Goal: Task Accomplishment & Management: Manage account settings

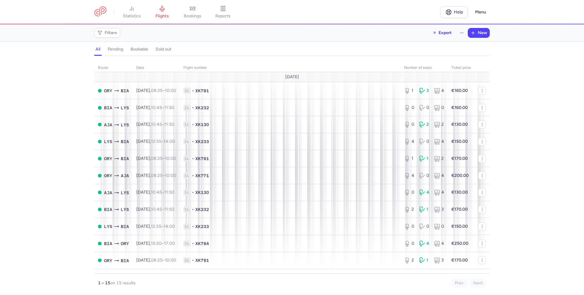
click at [288, 45] on div "all pending bookable sold out" at bounding box center [291, 50] width 395 height 11
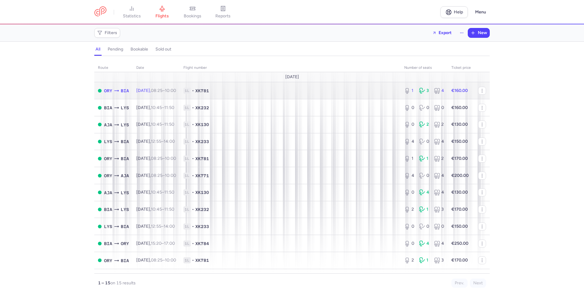
click at [270, 91] on span "1L • XK781" at bounding box center [290, 91] width 214 height 6
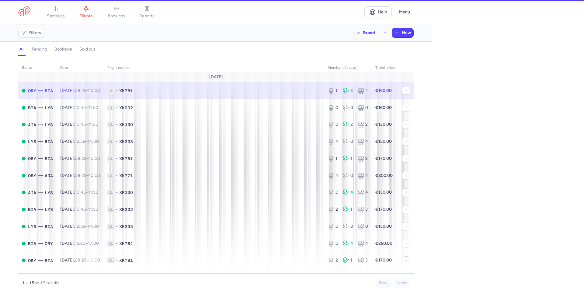
select select "hours"
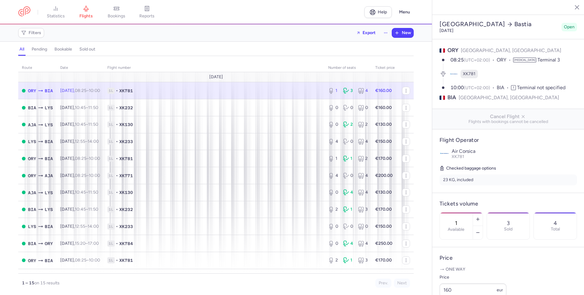
scroll to position [0, 0]
click at [534, 239] on div "4 Total" at bounding box center [555, 225] width 43 height 27
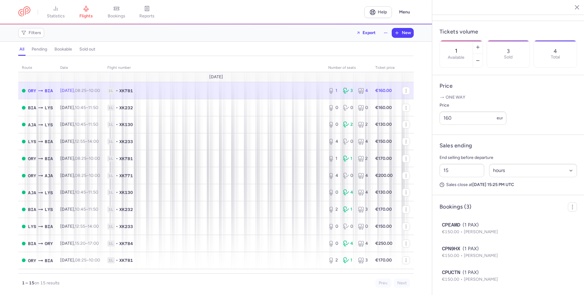
scroll to position [188, 0]
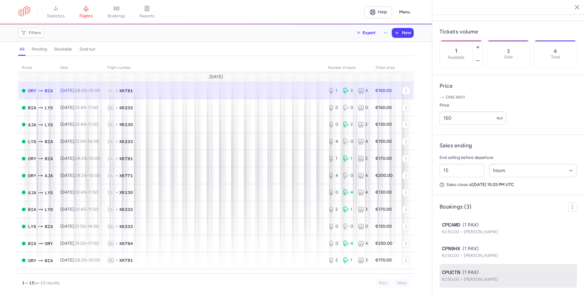
click at [481, 276] on p "€150.00 [PERSON_NAME]" at bounding box center [508, 279] width 133 height 7
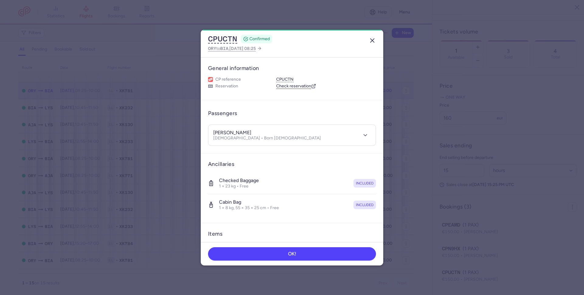
click at [371, 41] on line "button" at bounding box center [372, 41] width 4 height 4
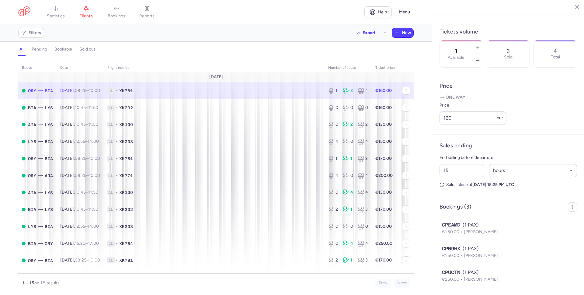
click at [243, 89] on span "1L • XK781" at bounding box center [214, 91] width 214 height 6
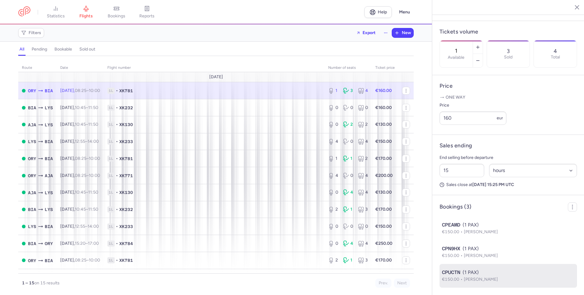
click at [485, 274] on button "CPUCTN (1 PAX) €150.00 [PERSON_NAME] NION" at bounding box center [508, 276] width 133 height 14
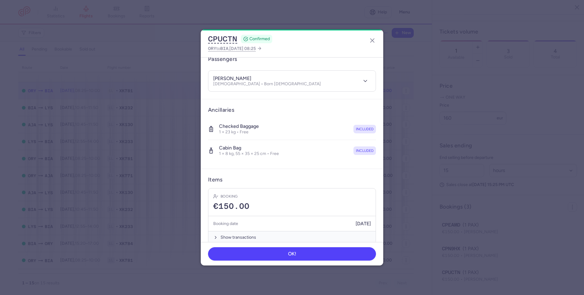
scroll to position [63, 0]
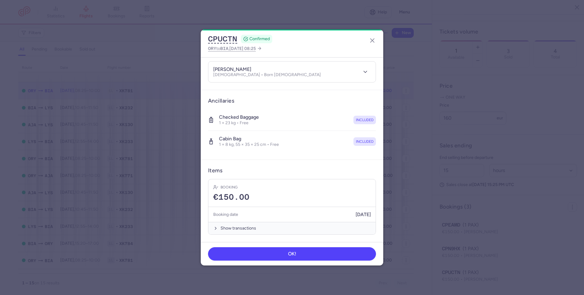
click at [423, 148] on dialog "CPUCTN CONFIRMED ORY to BIA , [DATE] 08:25 General information CP reference CPU…" at bounding box center [292, 148] width 564 height 236
click at [270, 98] on h3 "Ancillaries" at bounding box center [292, 100] width 168 height 7
click at [339, 182] on div "Booking €150.00" at bounding box center [291, 193] width 167 height 28
click at [370, 40] on icon "button" at bounding box center [372, 40] width 7 height 7
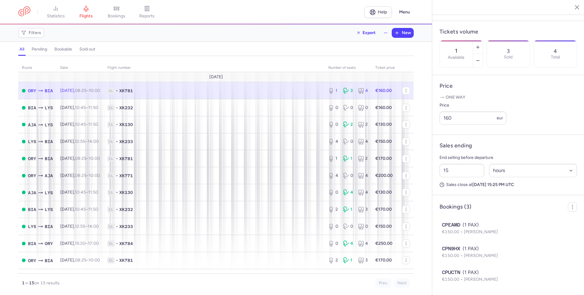
click at [289, 91] on span "1L • XK781" at bounding box center [214, 91] width 214 height 6
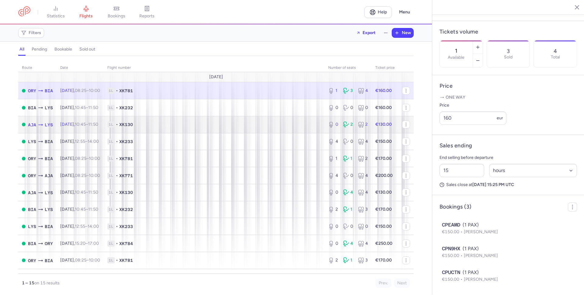
click at [278, 123] on span "1L • XK130" at bounding box center [214, 124] width 214 height 6
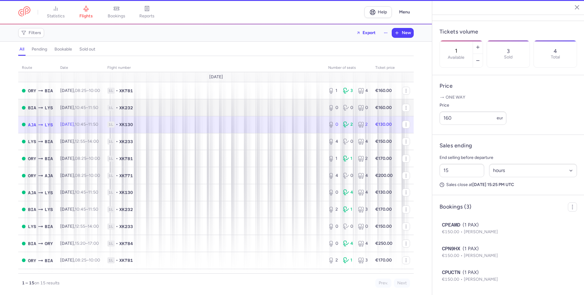
type input "0"
type input "18"
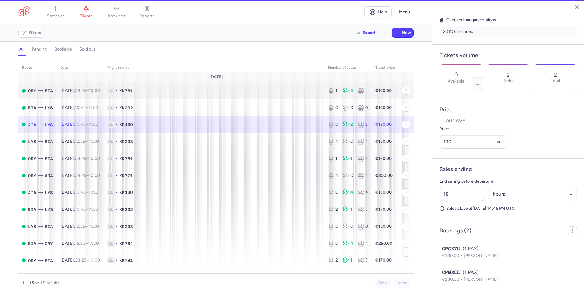
scroll to position [164, 0]
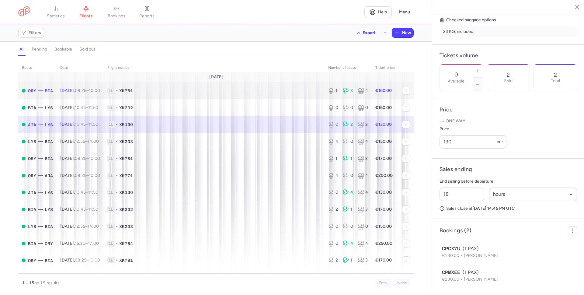
click at [259, 92] on span "1L • XK781" at bounding box center [214, 91] width 214 height 6
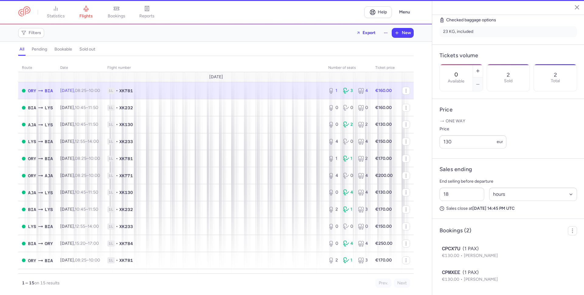
type input "1"
type input "15"
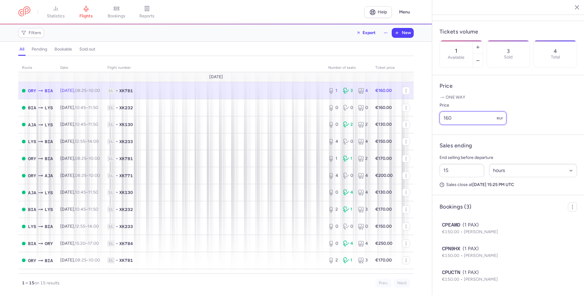
drag, startPoint x: 456, startPoint y: 120, endPoint x: 442, endPoint y: 116, distance: 14.1
click at [442, 116] on input "160" at bounding box center [472, 117] width 67 height 13
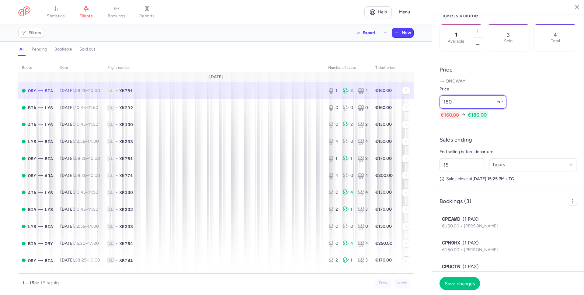
type input "180"
click at [526, 101] on div "Price 180 eur €160.00 €180.00" at bounding box center [507, 101] width 137 height 33
click at [267, 91] on span "1L • XK781" at bounding box center [214, 91] width 214 height 6
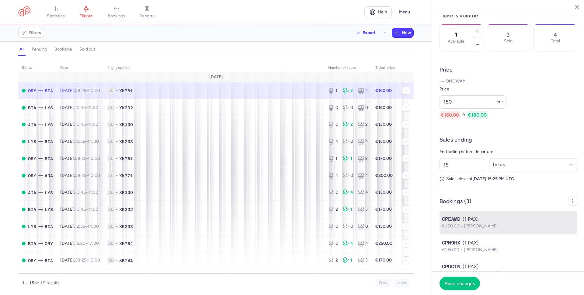
scroll to position [222, 0]
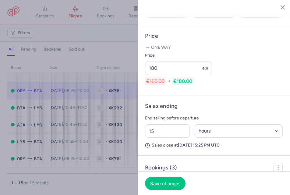
click at [97, 78] on div at bounding box center [145, 97] width 290 height 195
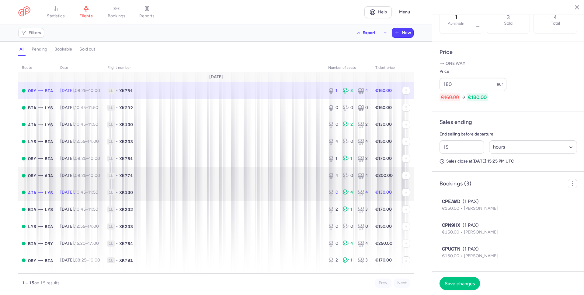
click at [252, 185] on td "1L • XK130" at bounding box center [214, 192] width 221 height 17
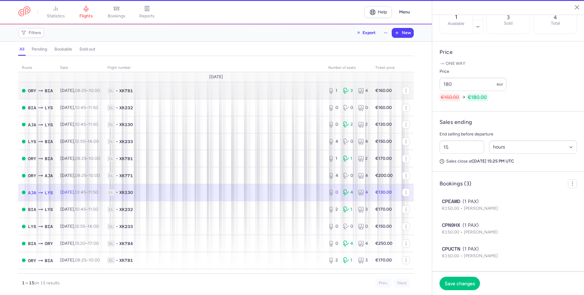
type input "0"
type input "18"
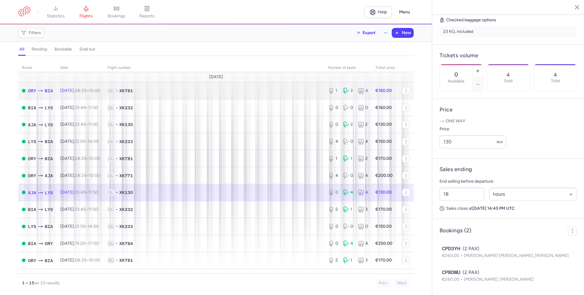
click at [200, 89] on span "1L • XK781" at bounding box center [214, 91] width 214 height 6
type input "1"
type input "15"
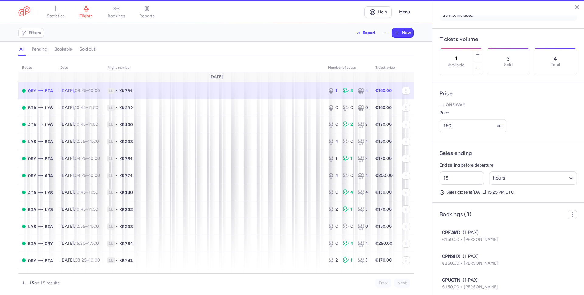
scroll to position [188, 0]
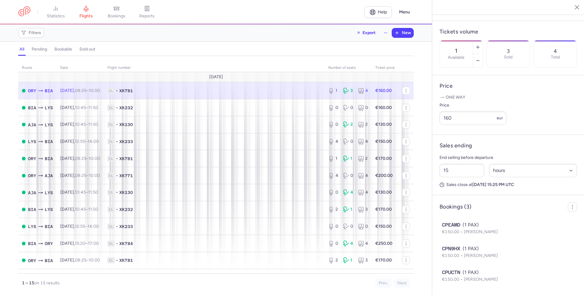
click at [478, 197] on article "Bookings (3) CPEAMD (1 PAX) €150.00 [PERSON_NAME] CPN9HX (1 PAX) €150.00 [PERSO…" at bounding box center [508, 245] width 152 height 100
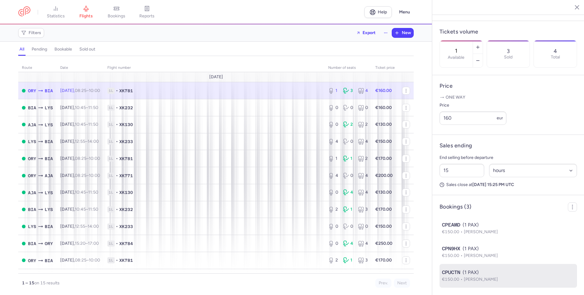
click at [480, 276] on span "[PERSON_NAME]" at bounding box center [481, 278] width 34 height 5
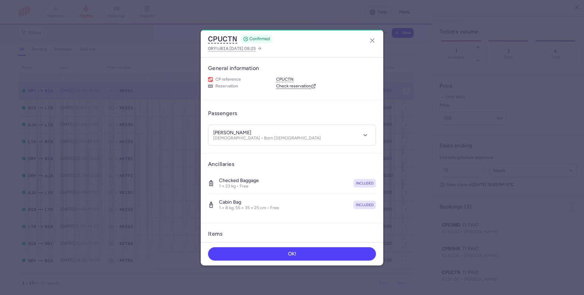
click at [280, 120] on article "Passengers [PERSON_NAME] [DEMOGRAPHIC_DATA] • Born [DEMOGRAPHIC_DATA]" at bounding box center [292, 127] width 182 height 54
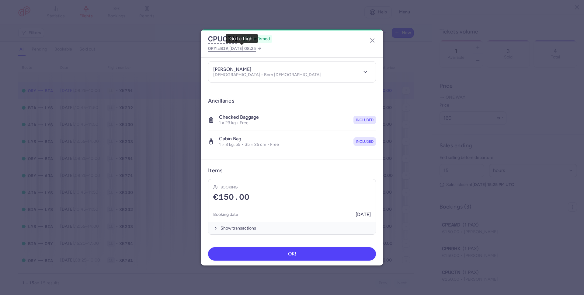
click at [256, 47] on span "[DATE] 08:25" at bounding box center [242, 48] width 26 height 5
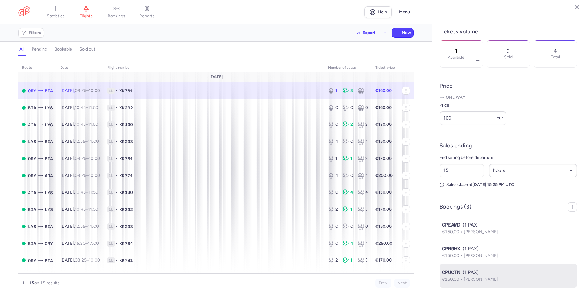
click at [474, 273] on div "CPUCTN (1 PAX)" at bounding box center [508, 272] width 133 height 7
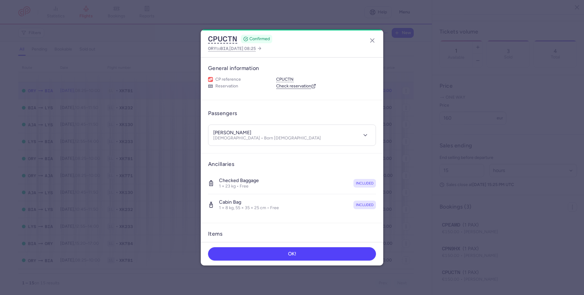
click at [269, 186] on div "Checked baggage 1 × 23 kg • Free included" at bounding box center [292, 182] width 168 height 21
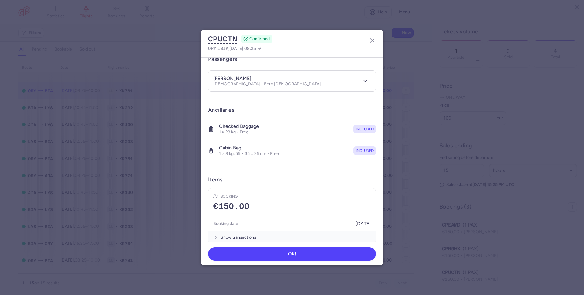
scroll to position [63, 0]
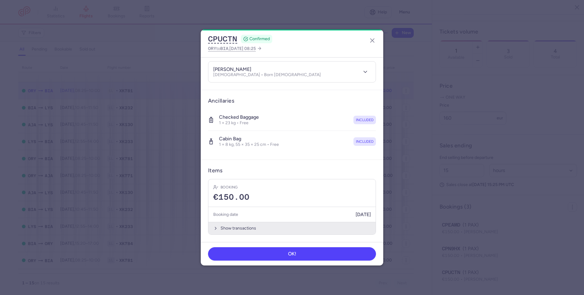
click at [253, 228] on button "Show transactions" at bounding box center [291, 228] width 167 height 12
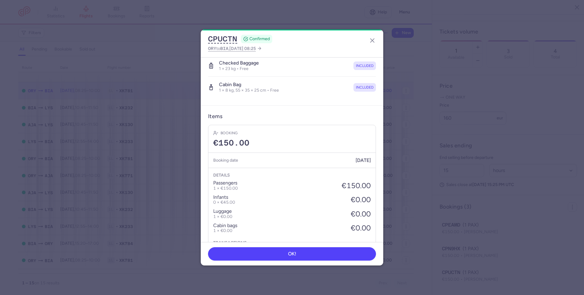
scroll to position [157, 0]
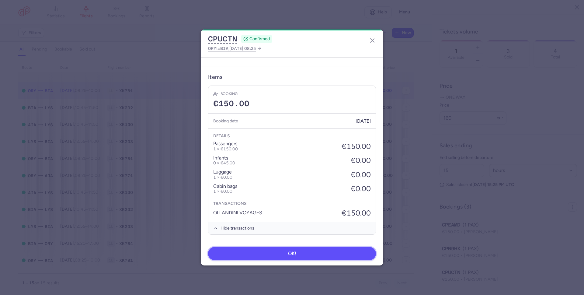
click at [293, 253] on span "OK!" at bounding box center [292, 253] width 8 height 5
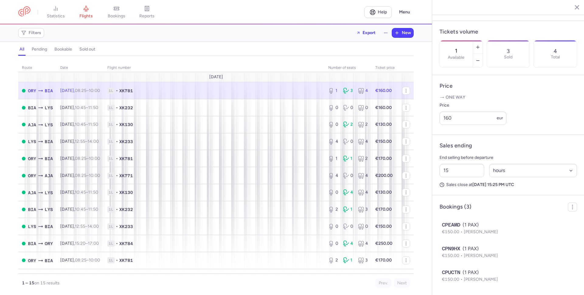
click at [234, 90] on span "1L • XK781" at bounding box center [214, 91] width 214 height 6
click at [166, 88] on span "1L • XK781" at bounding box center [214, 91] width 214 height 6
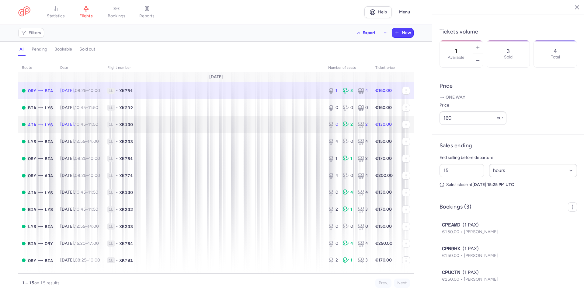
click at [199, 122] on span "1L • XK130" at bounding box center [214, 124] width 214 height 6
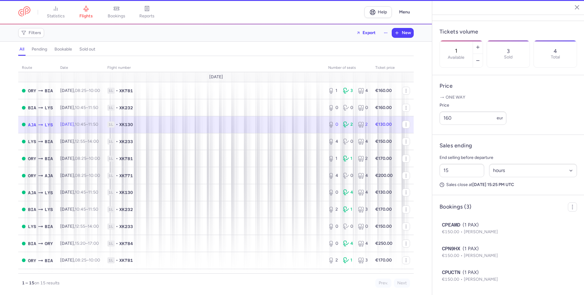
type input "0"
type input "18"
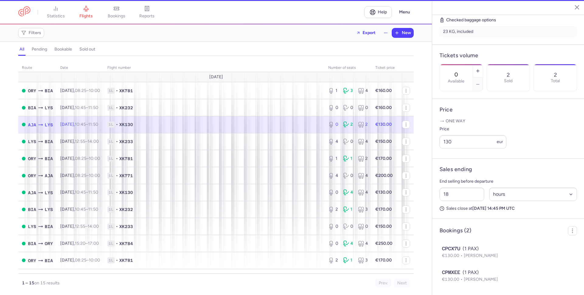
scroll to position [164, 0]
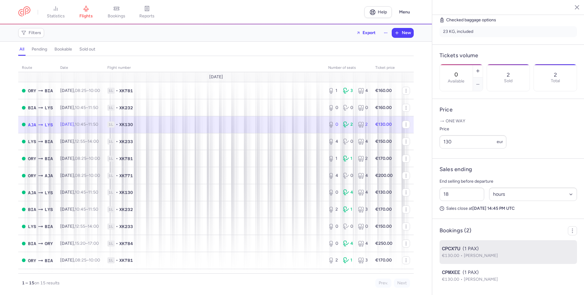
click at [500, 264] on li "CPCX7U (1 PAX) €130.00 [PERSON_NAME]" at bounding box center [507, 276] width 137 height 24
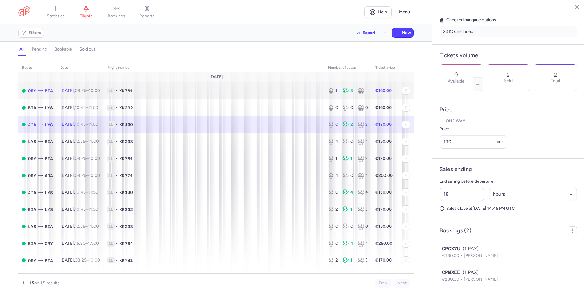
click at [274, 94] on td "1L • XK781" at bounding box center [214, 90] width 221 height 17
type input "1"
type input "15"
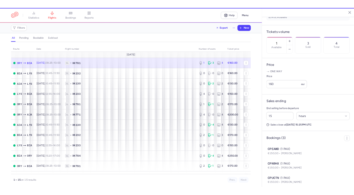
scroll to position [188, 0]
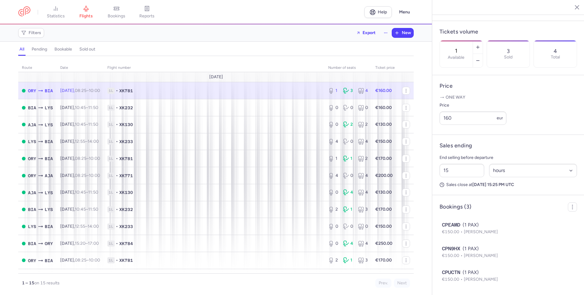
click at [226, 92] on span "1L • XK781" at bounding box center [214, 91] width 214 height 6
click at [257, 31] on div "Filters Export New" at bounding box center [216, 33] width 400 height 15
click at [406, 34] on span "New" at bounding box center [406, 32] width 9 height 5
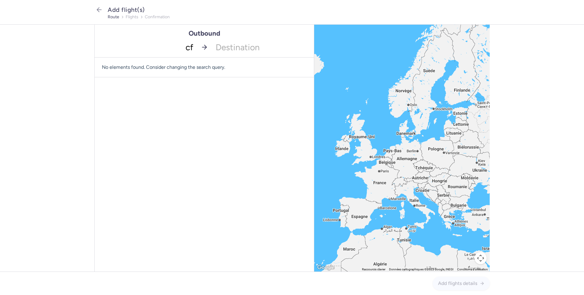
type input "cfr"
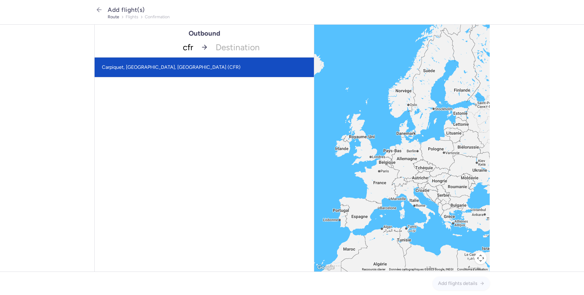
click at [173, 74] on span "Carpiquet, [GEOGRAPHIC_DATA], [GEOGRAPHIC_DATA] (CFR)" at bounding box center [204, 66] width 219 height 19
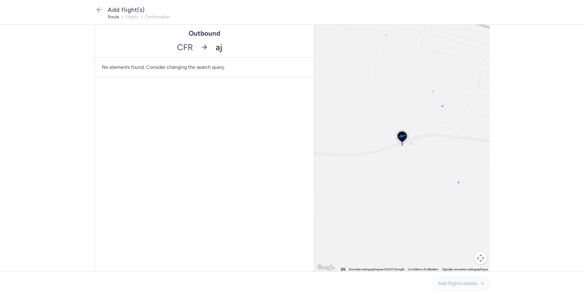
type input "aja"
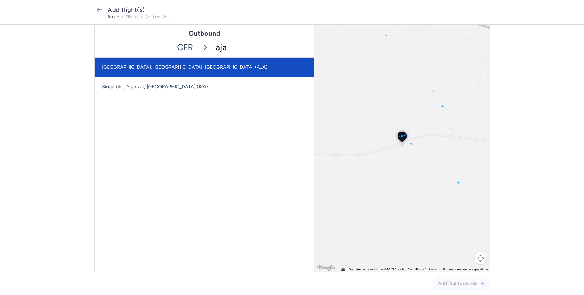
click at [254, 64] on span "[GEOGRAPHIC_DATA], [GEOGRAPHIC_DATA], [GEOGRAPHIC_DATA] (AJA)" at bounding box center [204, 66] width 219 height 19
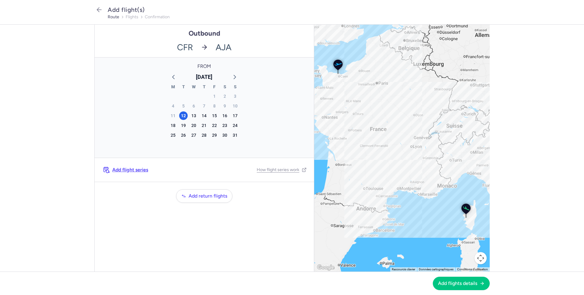
click at [335, 128] on div at bounding box center [401, 148] width 175 height 247
click at [226, 116] on div "16" at bounding box center [225, 115] width 9 height 9
click at [451, 283] on span "Add flights details" at bounding box center [457, 282] width 39 height 5
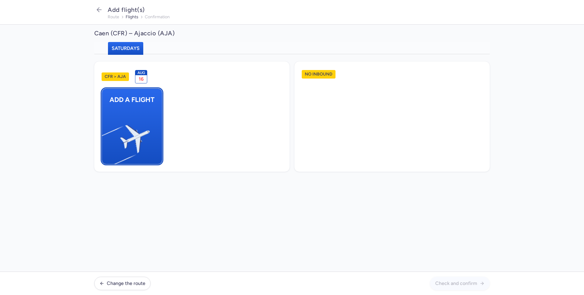
click at [134, 121] on img "button" at bounding box center [105, 136] width 103 height 94
select select "23"
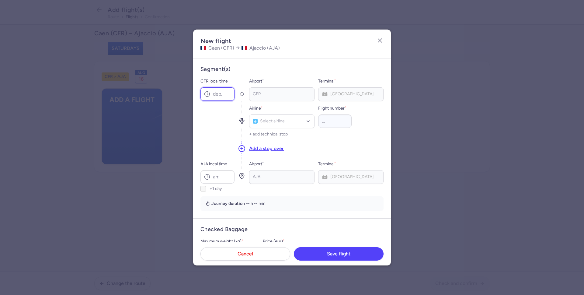
click at [222, 93] on input "CFR local time" at bounding box center [217, 93] width 34 height 13
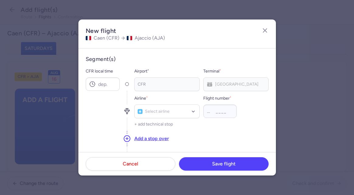
click at [314, 69] on dialog "New flight [GEOGRAPHIC_DATA] (CFR) Ajaccio (AJA) Segment(s) CFR local time Airp…" at bounding box center [177, 97] width 335 height 156
click at [106, 85] on input "CFR local time" at bounding box center [103, 83] width 34 height 13
click at [102, 83] on input "CFR local time" at bounding box center [103, 83] width 34 height 13
type input "12:10"
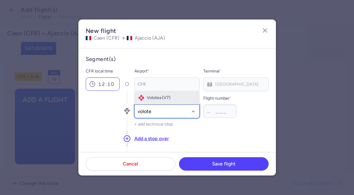
type input "volotea"
click at [152, 100] on div "Volotea (V7)" at bounding box center [166, 98] width 57 height 6
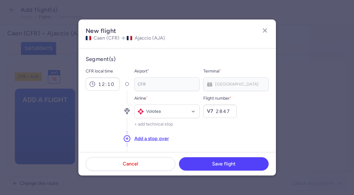
type input "2847"
click at [198, 135] on div "Add a stop over" at bounding box center [201, 138] width 134 height 16
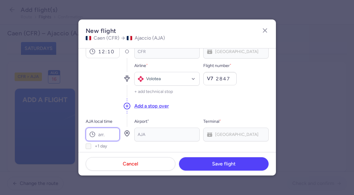
click at [109, 135] on input "AJA local time" at bounding box center [103, 133] width 34 height 13
type input "14:00"
click at [204, 109] on div "Add a stop over" at bounding box center [201, 106] width 134 height 16
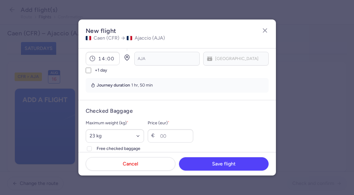
scroll to position [141, 0]
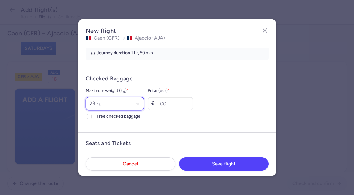
click at [144, 103] on select "Select an option 15 kg 16 kg 17 kg 18 kg 19 kg 20 kg 21 kg 22 kg 23 kg 24 kg 25…" at bounding box center [115, 103] width 59 height 13
select select "20"
click at [86, 97] on select "Select an option 15 kg 16 kg 17 kg 18 kg 19 kg 20 kg 21 kg 22 kg 23 kg 24 kg 25…" at bounding box center [115, 103] width 59 height 13
click at [91, 117] on icon at bounding box center [90, 116] width 4 height 4
click at [91, 117] on input "Free checked baggage" at bounding box center [89, 116] width 5 height 5
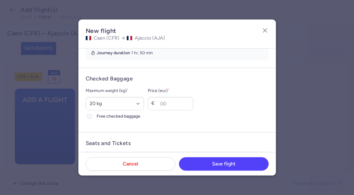
checkbox input "true"
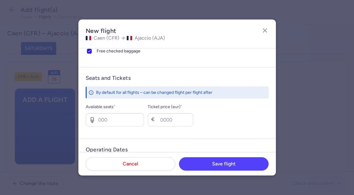
scroll to position [216, 0]
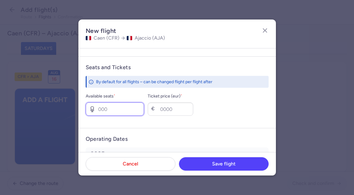
click at [100, 109] on input "Available seats *" at bounding box center [115, 108] width 59 height 13
type input "4"
click at [178, 110] on input "Ticket price (eur) *" at bounding box center [171, 108] width 46 height 13
click at [179, 111] on input "Ticket price (eur) *" at bounding box center [171, 108] width 46 height 13
type input "160"
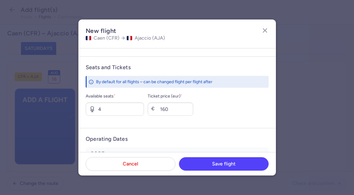
click at [174, 136] on h4 "Operating Dates" at bounding box center [177, 138] width 183 height 7
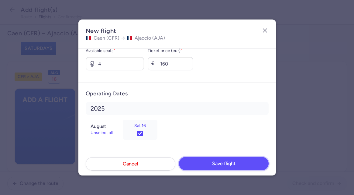
click at [231, 163] on span "Save flight" at bounding box center [223, 163] width 23 height 5
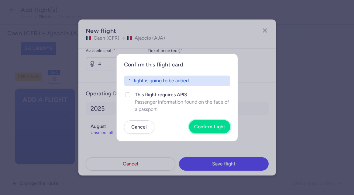
click at [206, 127] on span "Confirm flight" at bounding box center [209, 126] width 31 height 5
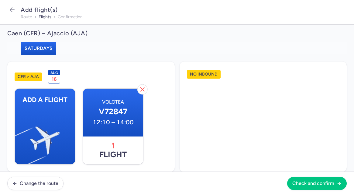
click at [200, 126] on div "No inbound" at bounding box center [264, 116] width 168 height 110
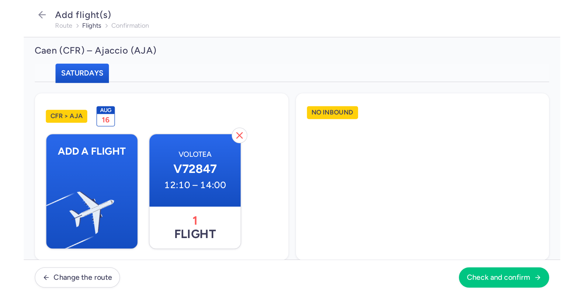
scroll to position [8, 0]
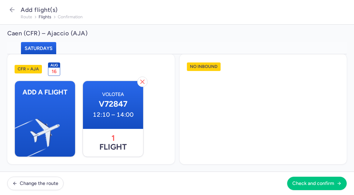
click at [197, 121] on div "No inbound" at bounding box center [264, 109] width 168 height 110
click at [187, 96] on div "No inbound" at bounding box center [264, 109] width 168 height 110
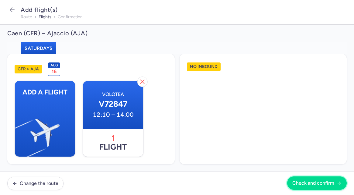
click at [309, 182] on span "Check and confirm" at bounding box center [314, 182] width 42 height 5
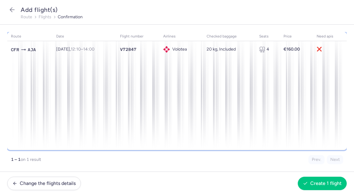
click at [84, 68] on div "route date flight number airlines checked baggage seats price need apis CFR AJA…" at bounding box center [177, 91] width 340 height 118
click at [220, 96] on div "route date flight number airlines checked baggage seats price need apis CFR AJA…" at bounding box center [177, 91] width 340 height 118
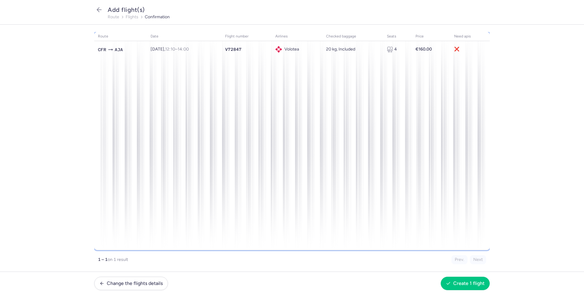
click at [343, 118] on div "route date flight number airlines checked baggage seats price need apis CFR AJA…" at bounding box center [291, 141] width 395 height 218
click at [473, 286] on button "Create 1 flight" at bounding box center [465, 282] width 49 height 13
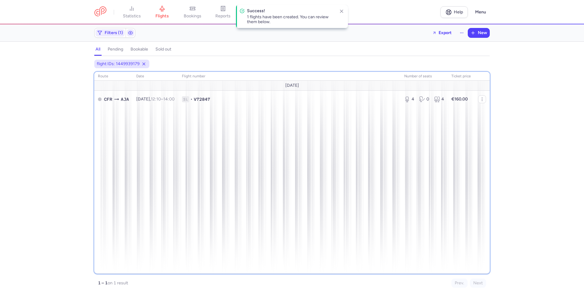
click at [139, 142] on div "route date Flight number number of seats Ticket price [DATE] CFR AJA [DATE] 12:…" at bounding box center [291, 173] width 395 height 202
click at [215, 128] on div "route date Flight number number of seats Ticket price [DATE] CFR AJA [DATE] 12:…" at bounding box center [291, 173] width 395 height 202
click at [248, 156] on div "route date Flight number number of seats Ticket price [DATE] CFR AJA [DATE] 12:…" at bounding box center [291, 173] width 395 height 202
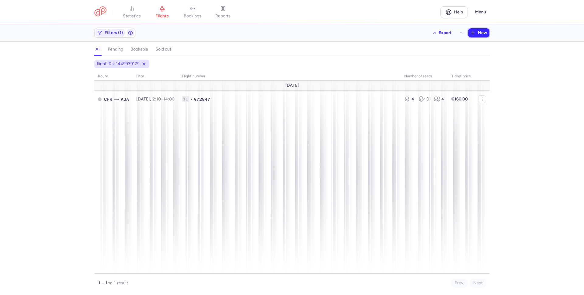
click at [470, 31] on button "New" at bounding box center [478, 32] width 21 height 9
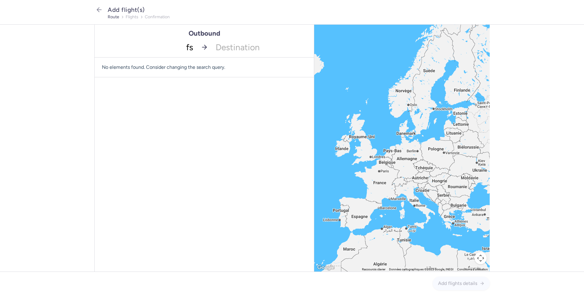
type input "fsc"
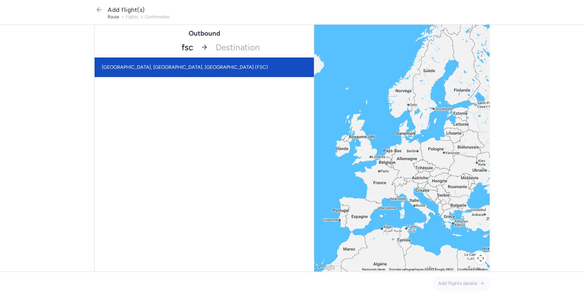
click at [179, 67] on span "[GEOGRAPHIC_DATA], [GEOGRAPHIC_DATA], [GEOGRAPHIC_DATA] (FSC)" at bounding box center [204, 66] width 219 height 19
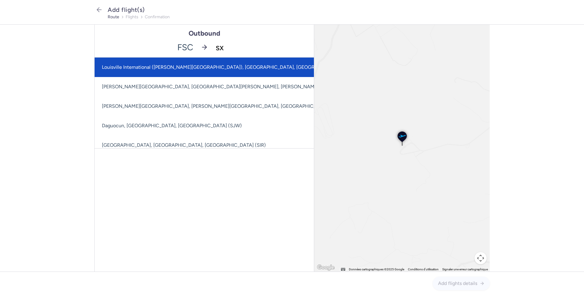
type input "sxb"
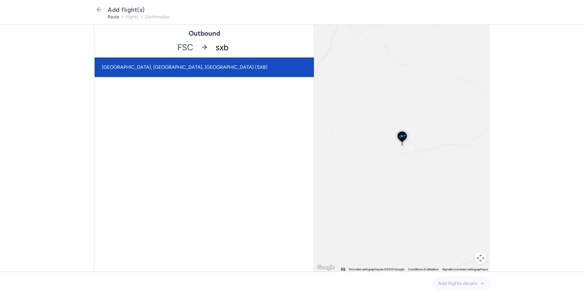
click at [183, 71] on span "[GEOGRAPHIC_DATA], [GEOGRAPHIC_DATA], [GEOGRAPHIC_DATA] (SXB)" at bounding box center [204, 66] width 219 height 19
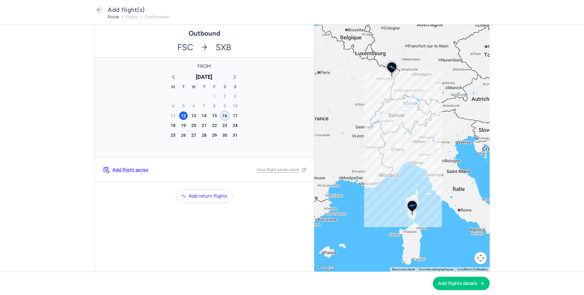
click at [224, 114] on div "16" at bounding box center [225, 115] width 9 height 9
click at [224, 125] on div "23" at bounding box center [225, 125] width 9 height 9
click at [225, 116] on div "16" at bounding box center [225, 115] width 9 height 9
click at [126, 169] on span "Add flight series" at bounding box center [130, 169] width 36 height 5
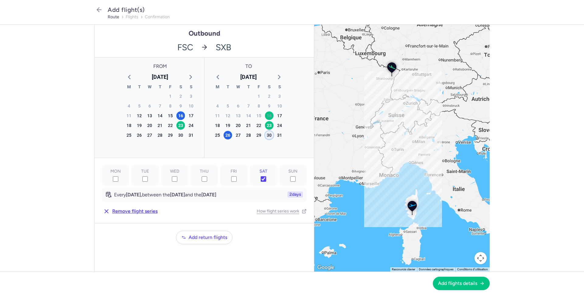
click at [271, 136] on div "30" at bounding box center [269, 135] width 9 height 9
click at [272, 234] on div "Add return flights" at bounding box center [204, 237] width 219 height 13
click at [454, 283] on span "Add flights details" at bounding box center [457, 282] width 39 height 5
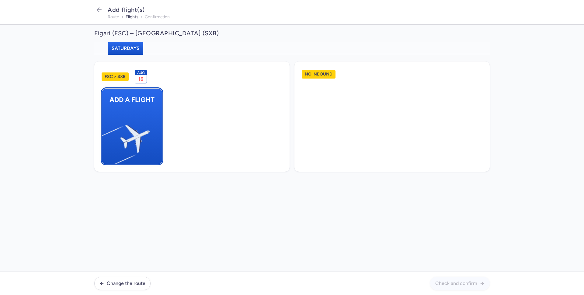
click at [130, 117] on img "button" at bounding box center [105, 136] width 103 height 94
select select "23"
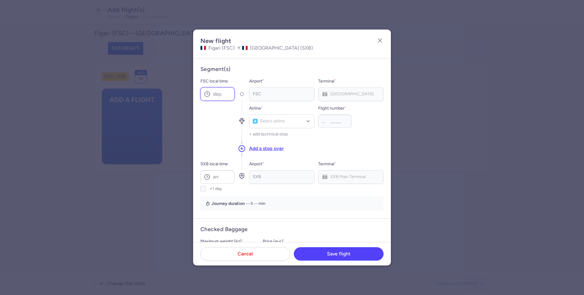
click at [217, 95] on input "FSC local time" at bounding box center [217, 93] width 34 height 13
type input "13:40"
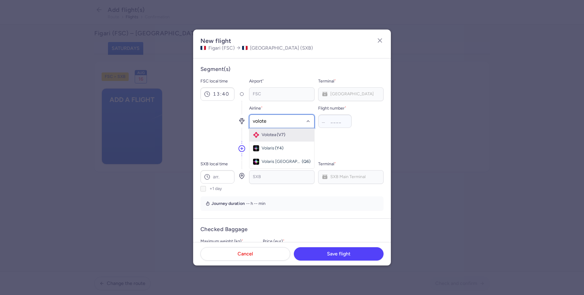
type input "volotea"
click at [339, 121] on input "Flight number *" at bounding box center [334, 120] width 33 height 13
click at [273, 134] on span "Volotea" at bounding box center [269, 134] width 15 height 5
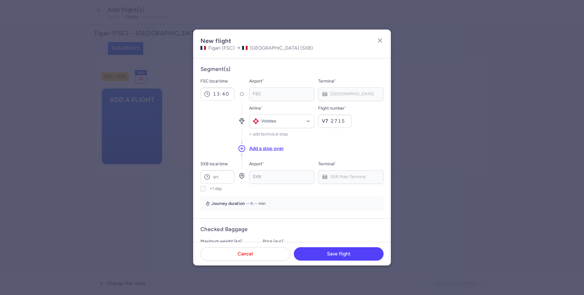
type input "2715"
click at [339, 143] on div "Add a stop over" at bounding box center [316, 148] width 134 height 16
click at [215, 174] on input "SXB local time" at bounding box center [217, 176] width 34 height 13
click at [336, 137] on div "Airline * Volotea Flight number * V7 2715 + add technical stop" at bounding box center [316, 120] width 134 height 39
click at [223, 178] on input "SXB local time" at bounding box center [217, 176] width 34 height 13
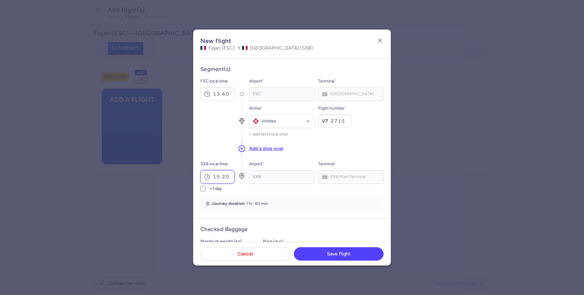
type input "15:20"
click at [300, 148] on div "Add a stop over" at bounding box center [316, 148] width 134 height 16
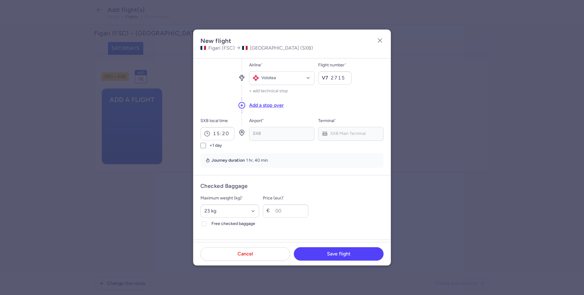
scroll to position [54, 0]
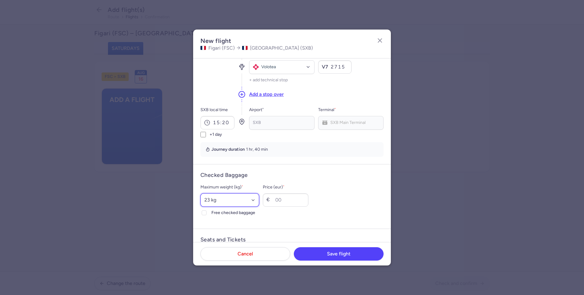
click at [259, 201] on select "Select an option 15 kg 16 kg 17 kg 18 kg 19 kg 20 kg 21 kg 22 kg 23 kg 24 kg 25…" at bounding box center [229, 199] width 59 height 13
select select "20"
click at [200, 193] on select "Select an option 15 kg 16 kg 17 kg 18 kg 19 kg 20 kg 21 kg 22 kg 23 kg 24 kg 25…" at bounding box center [229, 199] width 59 height 13
click at [311, 158] on form "Segment(s) FSC local time 13:40 Airport * FSC Terminal * FSC Main Terminal Airl…" at bounding box center [292, 84] width 198 height 160
click at [205, 213] on icon at bounding box center [204, 213] width 4 height 4
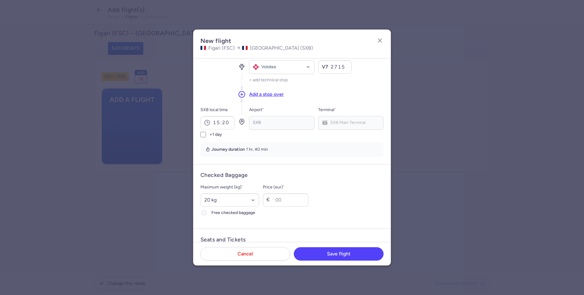
click at [205, 213] on input "Free checked baggage" at bounding box center [204, 212] width 5 height 5
checkbox input "true"
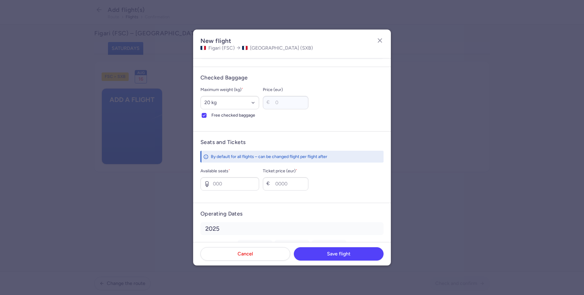
scroll to position [162, 0]
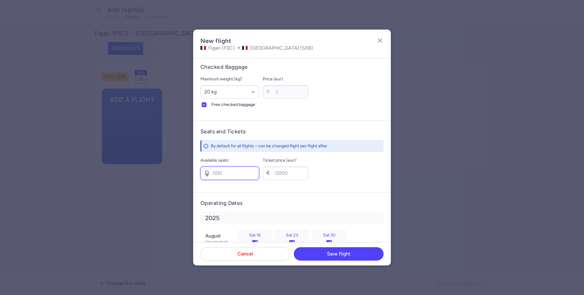
click at [217, 175] on input "Available seats *" at bounding box center [229, 172] width 59 height 13
click at [291, 175] on input "Ticket price (eur) *" at bounding box center [286, 172] width 46 height 13
click at [319, 192] on form "Operating Dates [DATE] Unselect all Sat 16 Sat 23 Sat 30" at bounding box center [292, 226] width 198 height 69
drag, startPoint x: 221, startPoint y: 175, endPoint x: 213, endPoint y: 175, distance: 7.6
click at [213, 175] on input "6" at bounding box center [229, 172] width 59 height 13
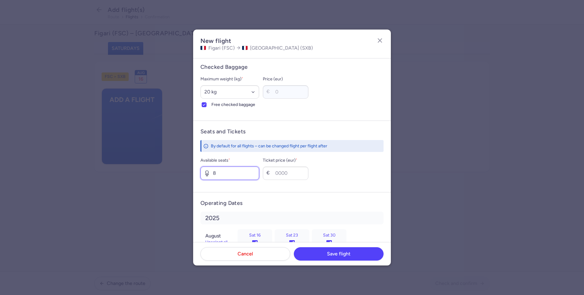
type input "8"
click at [277, 184] on form "Seats and Tickets By default for all flights – can be changed flight per flight…" at bounding box center [292, 155] width 198 height 71
click at [287, 174] on input "Ticket price (eur) *" at bounding box center [286, 172] width 46 height 13
type input "200"
click at [338, 178] on div "Available seats * 8 Ticket price (eur) * € 200" at bounding box center [291, 168] width 183 height 23
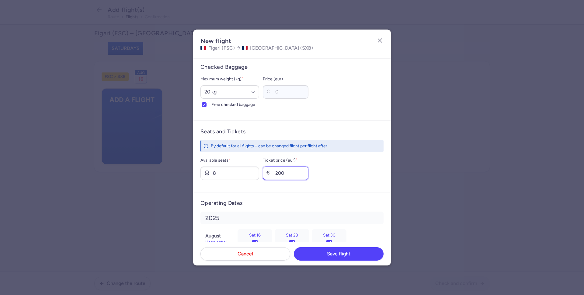
drag, startPoint x: 294, startPoint y: 172, endPoint x: 290, endPoint y: 174, distance: 5.1
click at [290, 174] on input "200" at bounding box center [286, 172] width 46 height 13
click at [343, 175] on div "Available seats * 8 Ticket price (eur) * € 200" at bounding box center [291, 168] width 183 height 23
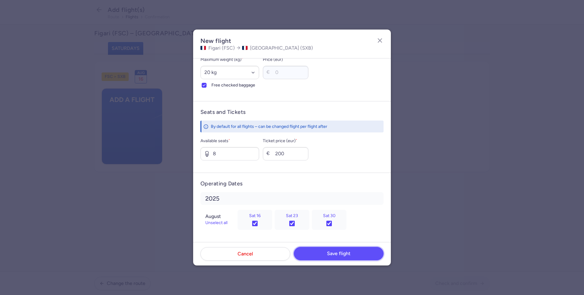
click at [345, 252] on span "Save flight" at bounding box center [338, 253] width 23 height 5
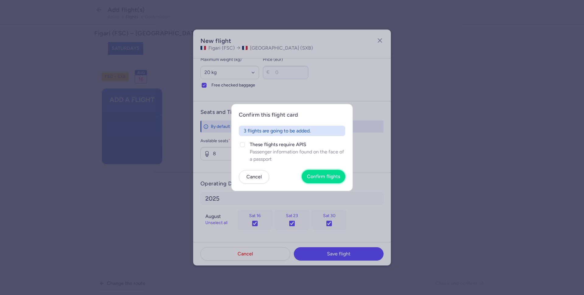
click at [312, 174] on span "Confirm flights" at bounding box center [323, 176] width 33 height 5
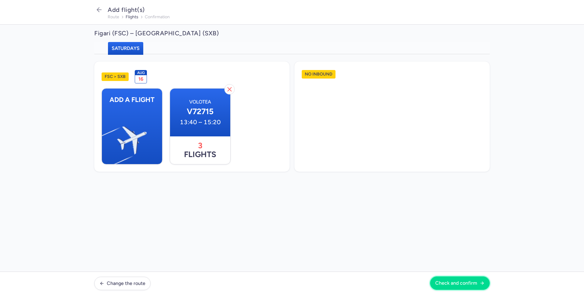
click at [458, 282] on span "Check and confirm" at bounding box center [456, 282] width 42 height 5
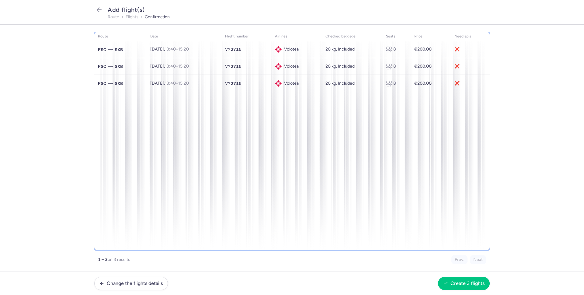
click at [218, 158] on div "route date flight number airlines checked baggage seats price need apis FSC SXB…" at bounding box center [291, 141] width 395 height 218
click at [460, 284] on span "Create 3 flights" at bounding box center [467, 282] width 34 height 5
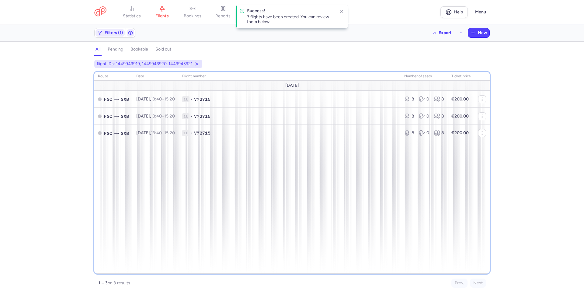
click at [227, 169] on div "route date Flight number number of seats Ticket price [DATE] FSC SXB [DATE] 13:…" at bounding box center [291, 173] width 395 height 202
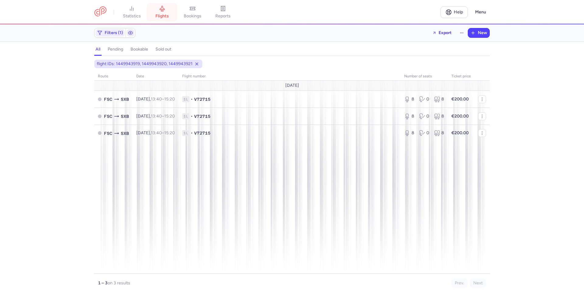
click at [163, 13] on link "flights" at bounding box center [162, 11] width 30 height 13
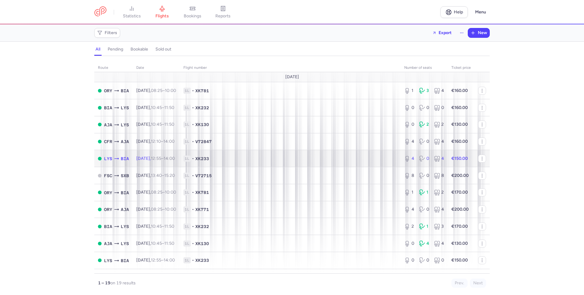
click at [352, 152] on td "1L • XK233" at bounding box center [290, 158] width 221 height 17
select select "hours"
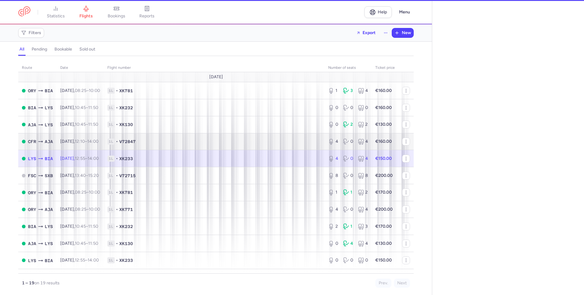
type input "4"
type input "20"
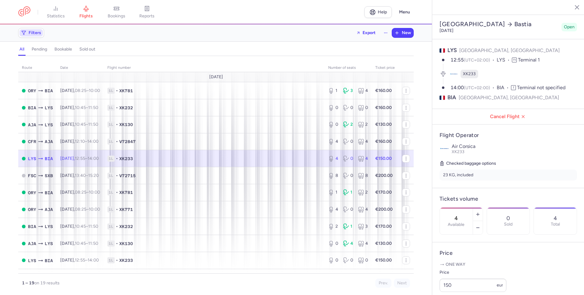
click at [35, 34] on span "Filters" at bounding box center [35, 32] width 12 height 5
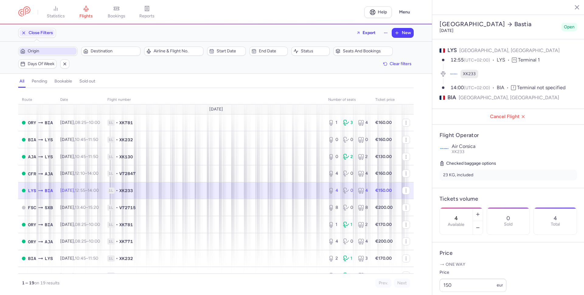
click at [67, 51] on span "Origin" at bounding box center [52, 51] width 48 height 5
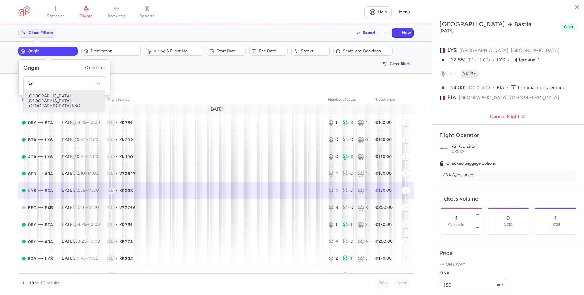
click at [65, 93] on span "[GEOGRAPHIC_DATA], [GEOGRAPHIC_DATA], [GEOGRAPHIC_DATA] FSC" at bounding box center [64, 101] width 81 height 22
type input "fsc"
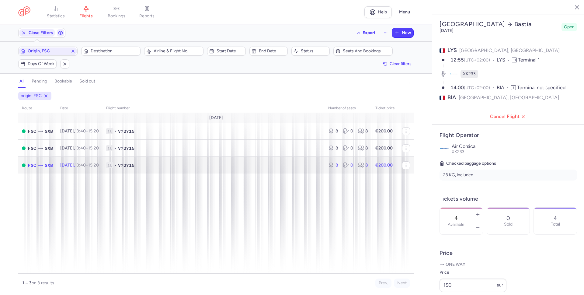
click at [173, 165] on span "1L • V72715" at bounding box center [213, 165] width 215 height 6
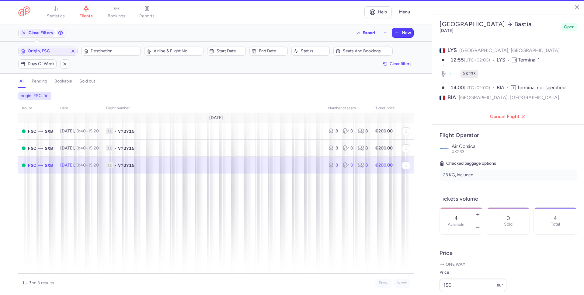
type input "8"
type input "32"
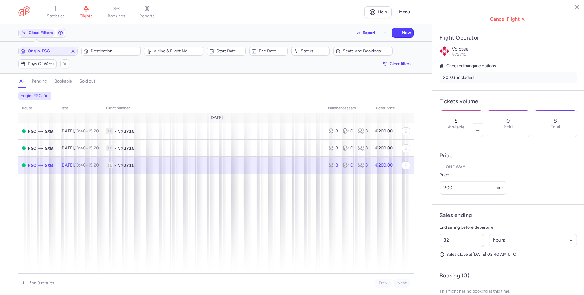
scroll to position [124, 0]
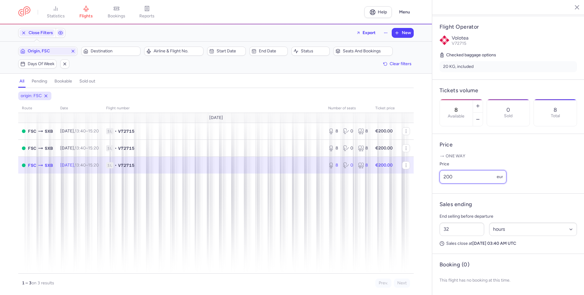
drag, startPoint x: 455, startPoint y: 174, endPoint x: 445, endPoint y: 176, distance: 10.2
click at [445, 176] on input "200" at bounding box center [472, 176] width 67 height 13
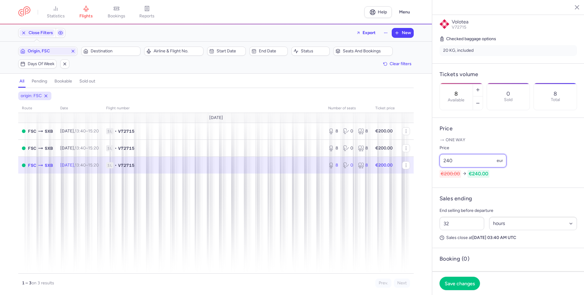
type input "240"
click at [495, 150] on article "Price One way Price 240 eur €200.00 €240.00" at bounding box center [508, 153] width 152 height 70
click at [460, 284] on span "Save changes" at bounding box center [460, 282] width 30 height 5
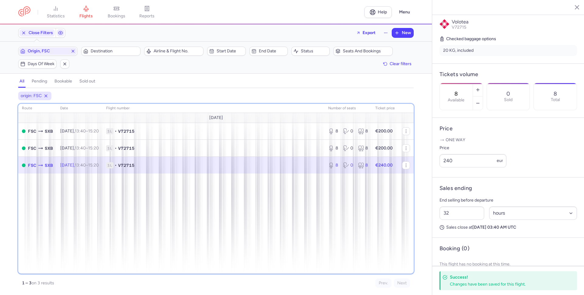
click at [328, 228] on div "route date Flight number number of seats Ticket price [DATE] FSC SXB [DATE] 13:…" at bounding box center [215, 189] width 395 height 170
click at [111, 204] on div "route date Flight number number of seats Ticket price [DATE] FSC SXB [DATE] 13:…" at bounding box center [215, 189] width 395 height 170
click at [193, 180] on div "route date Flight number number of seats Ticket price [DATE] FSC SXB [DATE] 13:…" at bounding box center [215, 189] width 395 height 170
click at [110, 194] on div "route date Flight number number of seats Ticket price [DATE] FSC SXB [DATE] 13:…" at bounding box center [215, 189] width 395 height 170
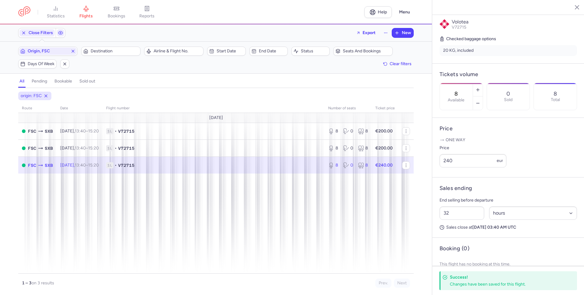
click at [131, 64] on div "Origin, FSC Destination Airline & Flight No. Start date End date Status Seats a…" at bounding box center [215, 58] width 395 height 22
click at [214, 31] on div "Close Filters Export New" at bounding box center [216, 33] width 400 height 15
click at [85, 9] on icon at bounding box center [86, 8] width 5 height 5
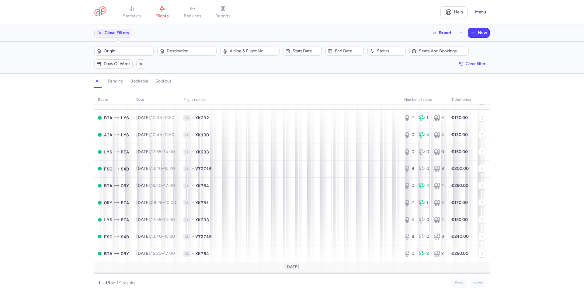
scroll to position [173, 0]
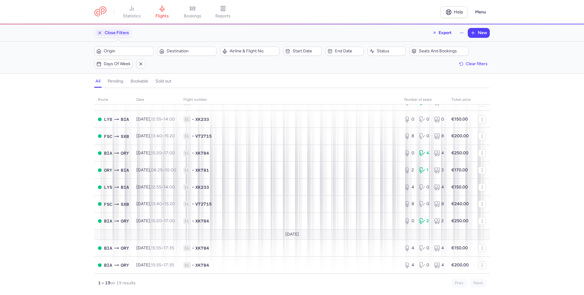
click at [68, 225] on div "route date Flight number number of seats Ticket price [DATE] ORY BIA [DATE] 08:…" at bounding box center [292, 193] width 584 height 203
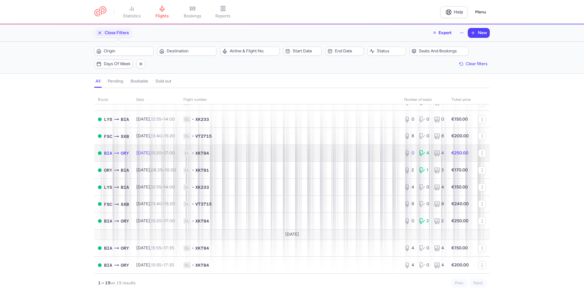
click at [319, 147] on td "1L • XK784" at bounding box center [290, 152] width 221 height 17
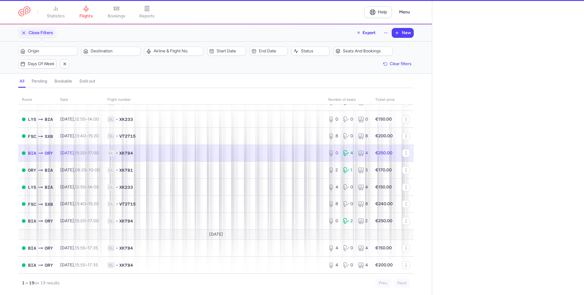
select select "hours"
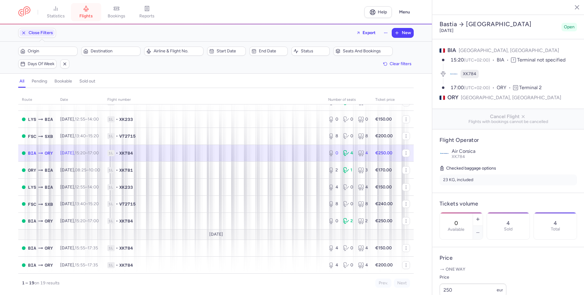
click at [86, 13] on span "flights" at bounding box center [85, 15] width 13 height 5
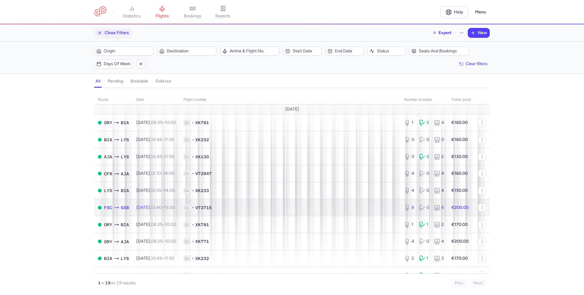
click at [228, 208] on span "1L • V72715" at bounding box center [290, 207] width 214 height 6
select select "hours"
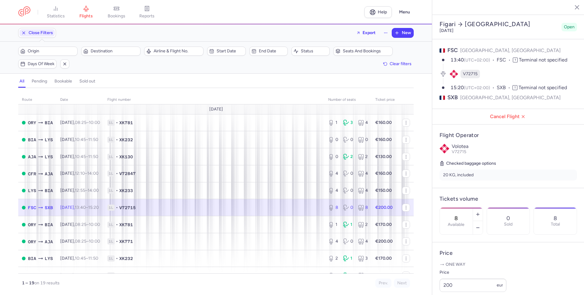
click at [506, 188] on article "Tickets volume 8 Available 0 Sold 8 Total" at bounding box center [508, 215] width 152 height 54
